Goal: Task Accomplishment & Management: Manage account settings

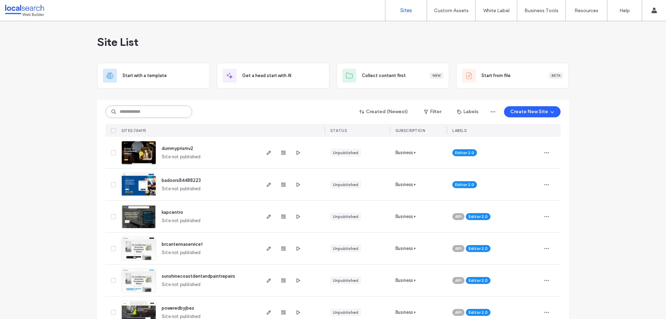
click at [156, 116] on input at bounding box center [149, 112] width 87 height 12
click at [156, 114] on input at bounding box center [149, 112] width 87 height 12
paste input "********"
click at [156, 110] on input "********" at bounding box center [149, 112] width 87 height 12
click at [154, 114] on input "********" at bounding box center [149, 112] width 87 height 12
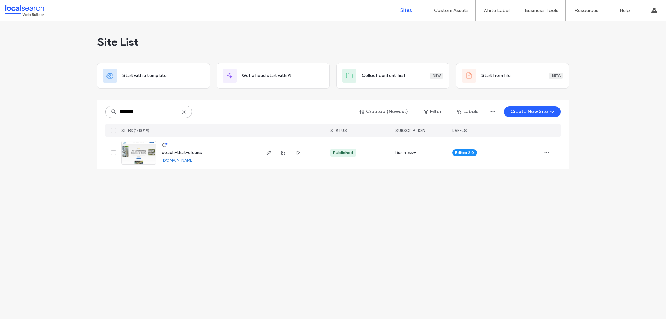
type input "********"
click at [267, 151] on icon "button" at bounding box center [269, 153] width 6 height 6
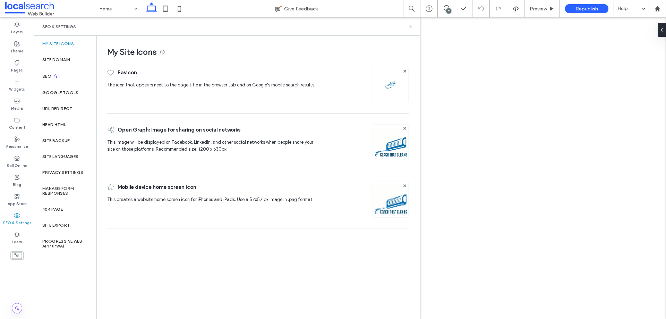
click at [54, 140] on label "Site Backup" at bounding box center [56, 140] width 28 height 5
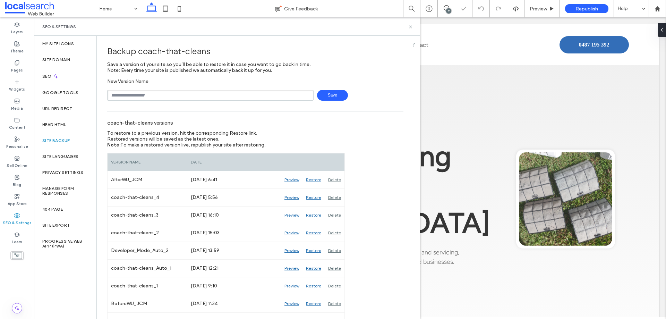
click at [144, 96] on input "text" at bounding box center [210, 95] width 207 height 11
type input "**********"
click at [339, 92] on span "Save" at bounding box center [332, 95] width 31 height 11
click at [25, 126] on div "Content" at bounding box center [17, 123] width 34 height 19
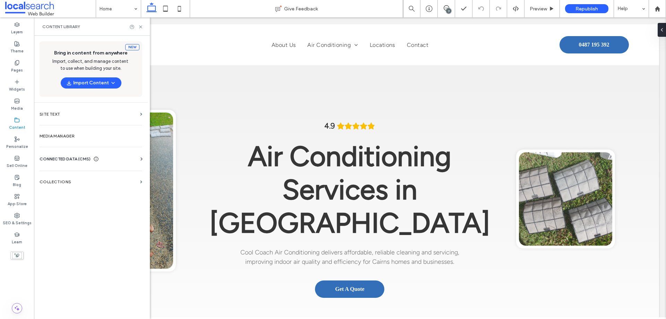
click at [93, 160] on div "CONNECTED DATA (CMS)" at bounding box center [69, 159] width 59 height 7
click at [92, 175] on label "Business Info" at bounding box center [92, 176] width 94 height 5
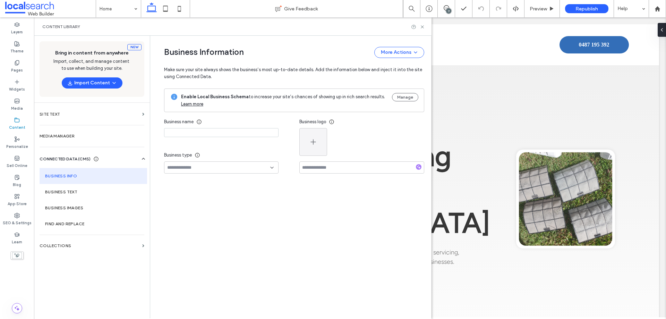
type input "**********"
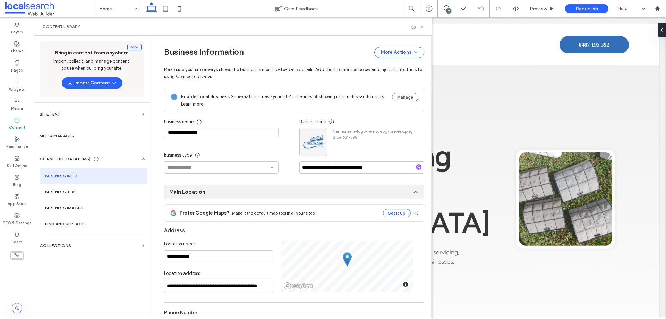
click at [422, 27] on use at bounding box center [422, 26] width 3 height 3
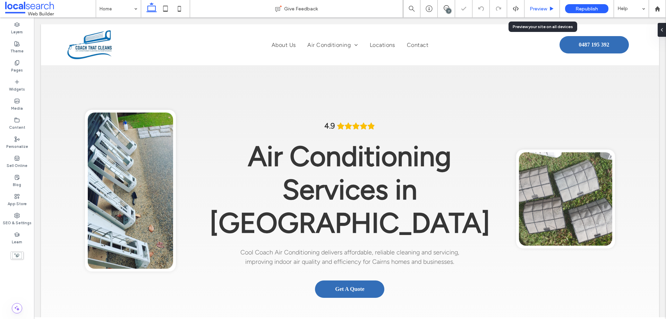
click at [536, 10] on span "Preview" at bounding box center [538, 9] width 17 height 6
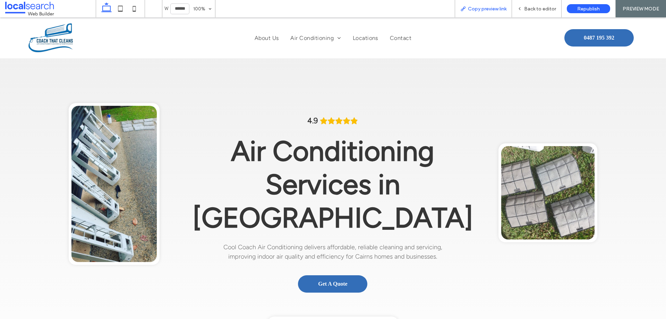
click at [481, 12] on div "Copy preview link" at bounding box center [483, 8] width 57 height 17
click at [482, 7] on span "Copy preview link" at bounding box center [487, 9] width 39 height 6
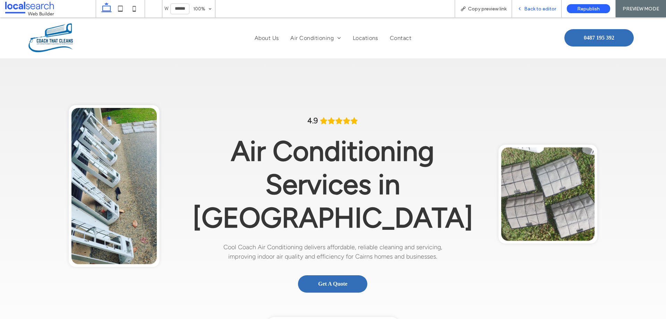
click at [530, 12] on div "Back to editor" at bounding box center [537, 8] width 50 height 17
click at [531, 11] on span "Back to editor" at bounding box center [540, 9] width 32 height 6
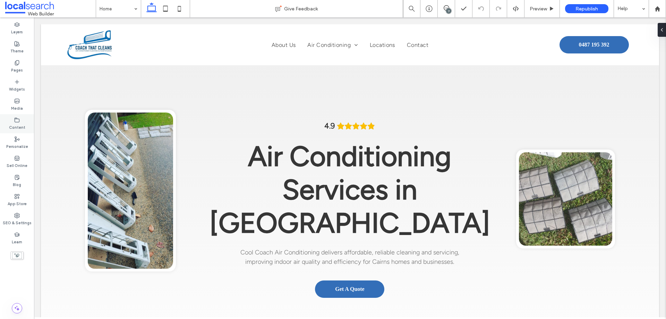
click at [19, 126] on label "Content" at bounding box center [17, 127] width 16 height 8
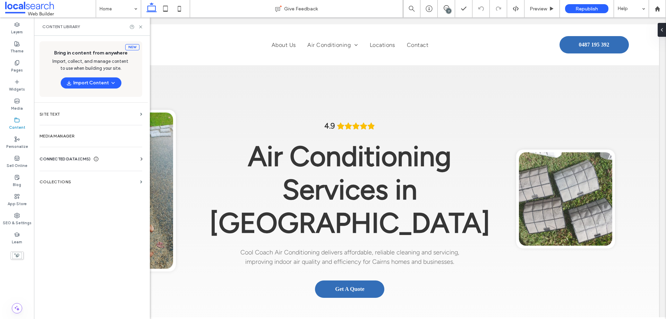
click at [88, 158] on span "CONNECTED DATA (CMS)" at bounding box center [65, 159] width 51 height 7
click at [116, 175] on label "Business Info" at bounding box center [92, 176] width 94 height 5
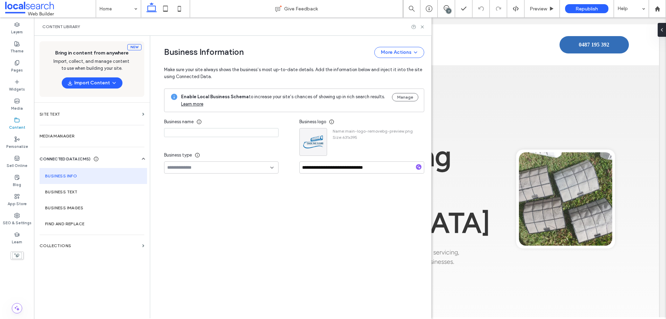
type input "**********"
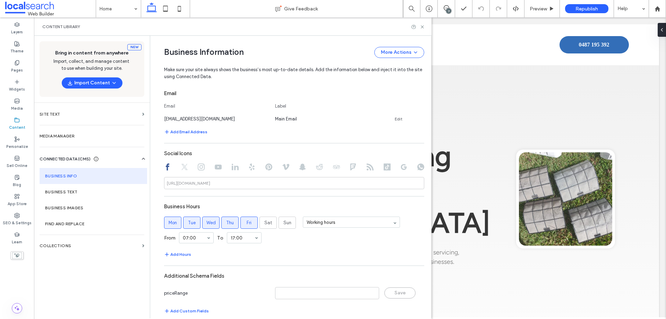
scroll to position [368, 0]
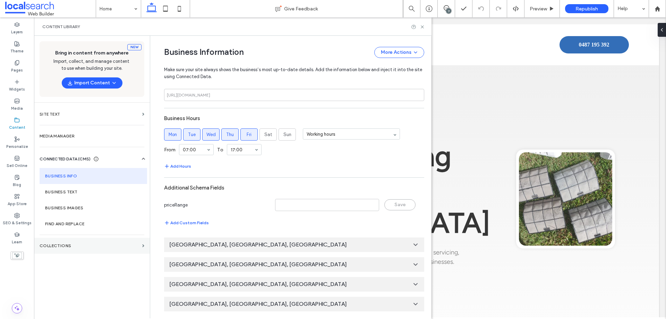
click at [104, 246] on label "Collections" at bounding box center [90, 245] width 100 height 5
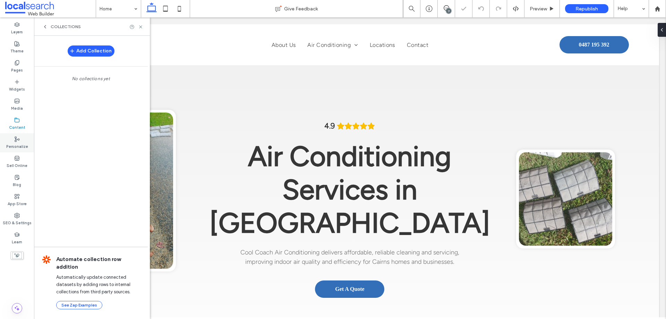
click at [14, 143] on label "Personalize" at bounding box center [17, 146] width 22 height 8
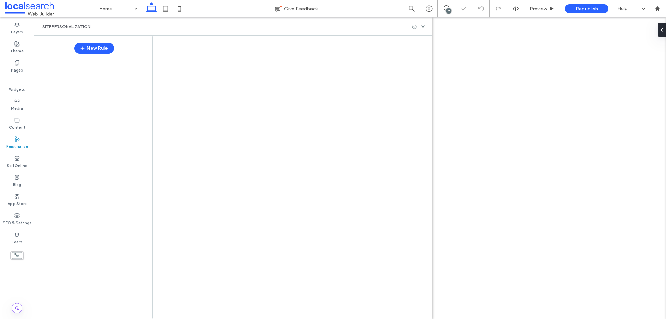
drag, startPoint x: 14, startPoint y: 143, endPoint x: 5, endPoint y: 162, distance: 20.8
click at [5, 162] on div at bounding box center [333, 159] width 666 height 319
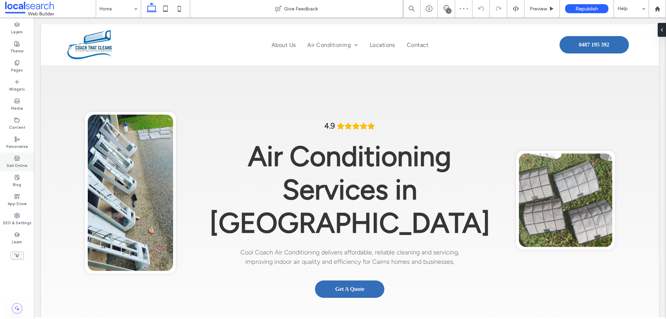
scroll to position [0, 0]
click at [16, 164] on label "Sell Online" at bounding box center [17, 165] width 21 height 8
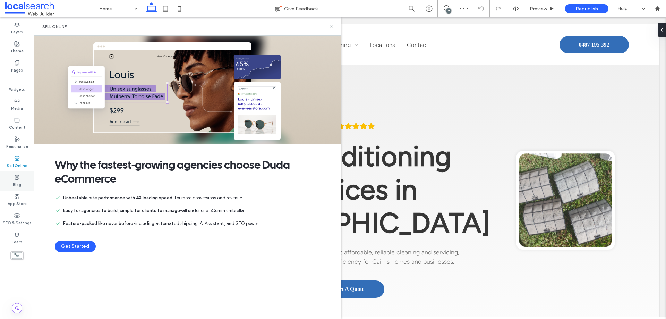
click at [19, 188] on div "Blog" at bounding box center [17, 180] width 34 height 19
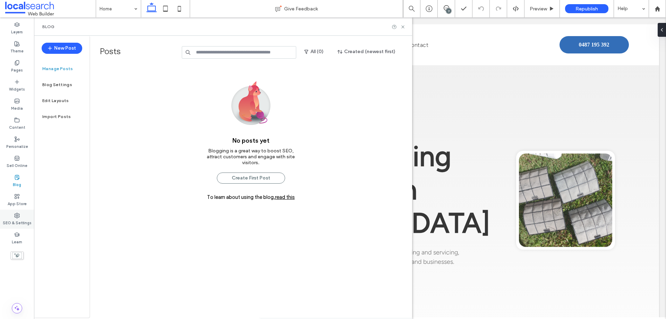
click at [25, 224] on label "SEO & Settings" at bounding box center [17, 222] width 29 height 8
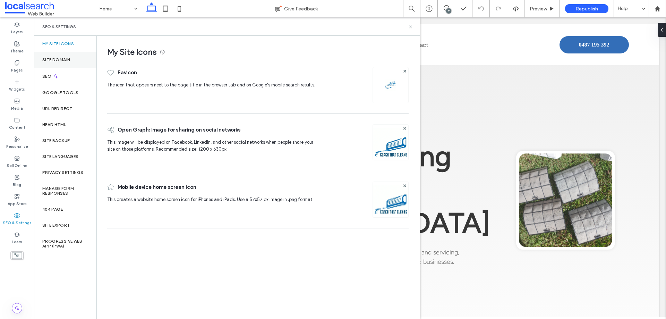
click at [75, 61] on div "Site Domain" at bounding box center [65, 60] width 62 height 16
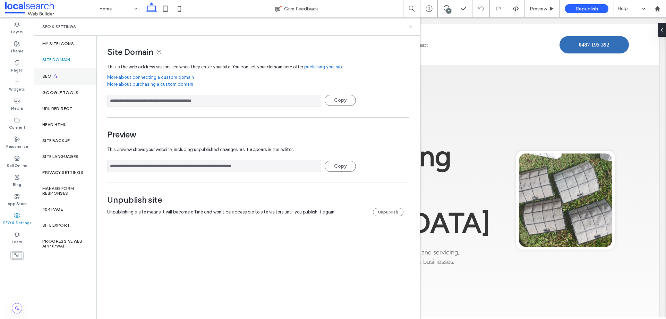
click at [58, 76] on icon at bounding box center [56, 76] width 6 height 6
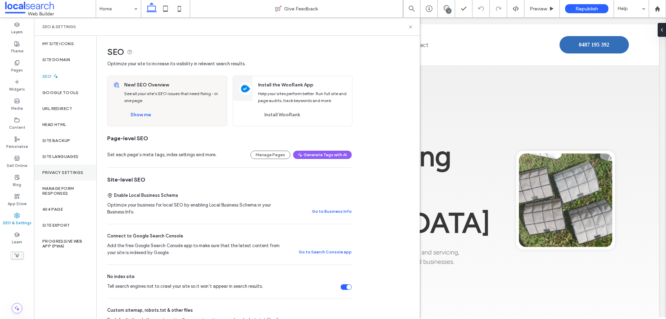
click at [67, 173] on label "Privacy Settings" at bounding box center [62, 172] width 41 height 5
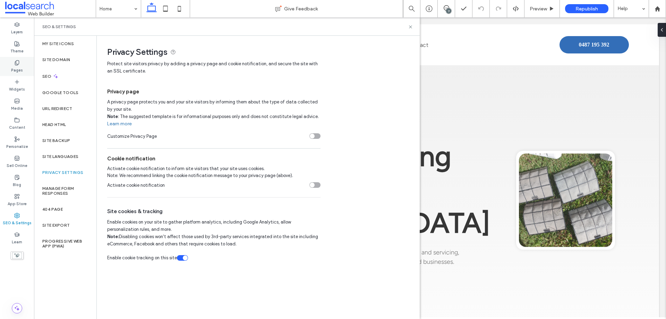
click at [20, 73] on label "Pages" at bounding box center [17, 70] width 12 height 8
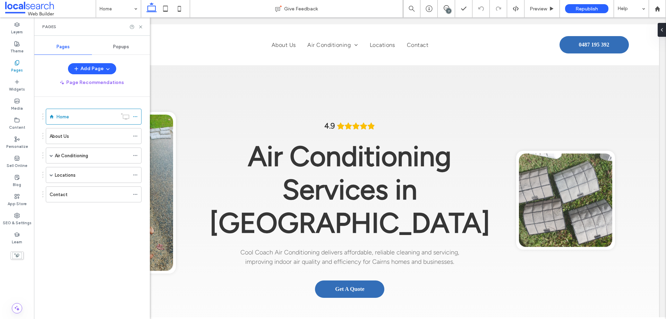
click at [119, 51] on div "Popups" at bounding box center [121, 46] width 58 height 15
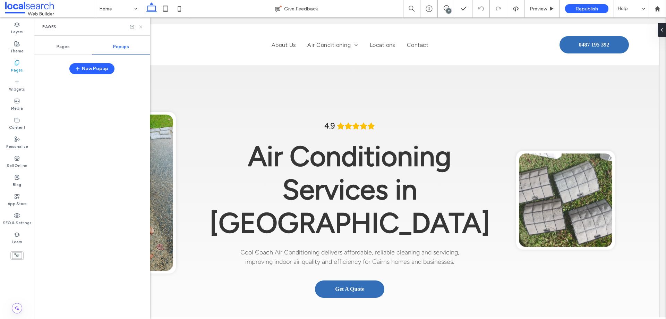
click at [142, 27] on icon at bounding box center [140, 26] width 5 height 5
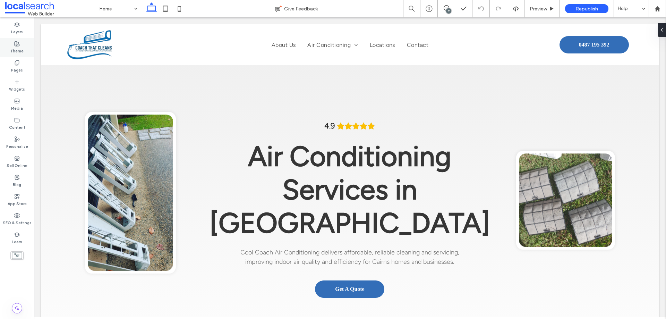
click at [19, 40] on div "Theme" at bounding box center [17, 47] width 34 height 19
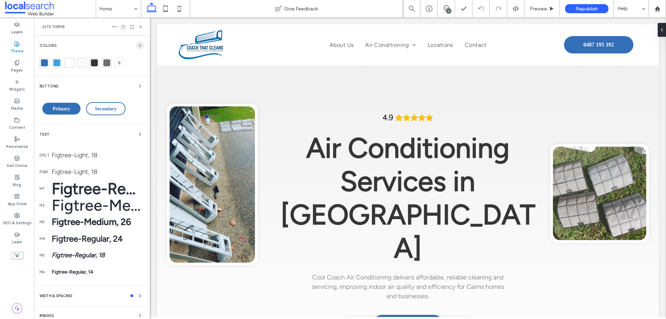
click at [138, 44] on icon "button" at bounding box center [140, 46] width 6 height 6
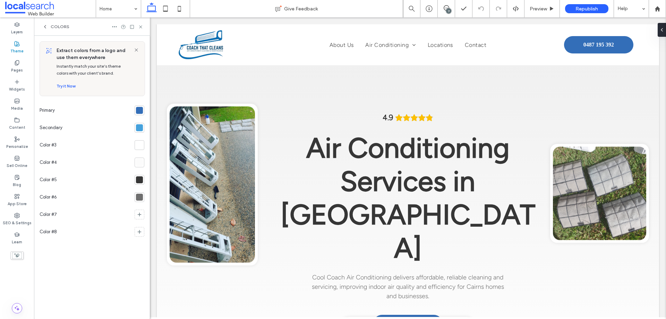
click at [136, 107] on div at bounding box center [140, 111] width 10 height 10
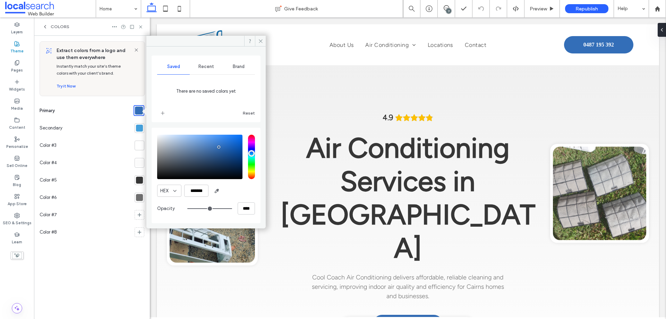
click at [138, 129] on div at bounding box center [139, 128] width 7 height 7
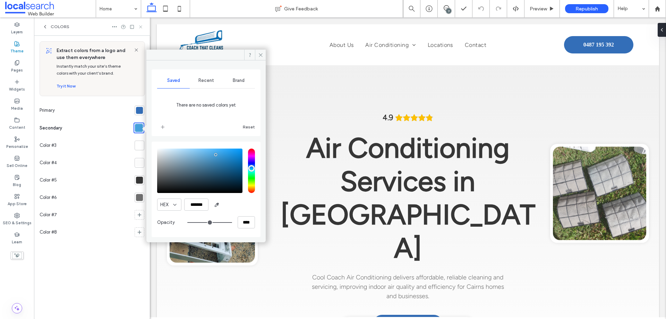
click at [139, 26] on icon at bounding box center [140, 26] width 5 height 5
